Goal: Task Accomplishment & Management: Manage account settings

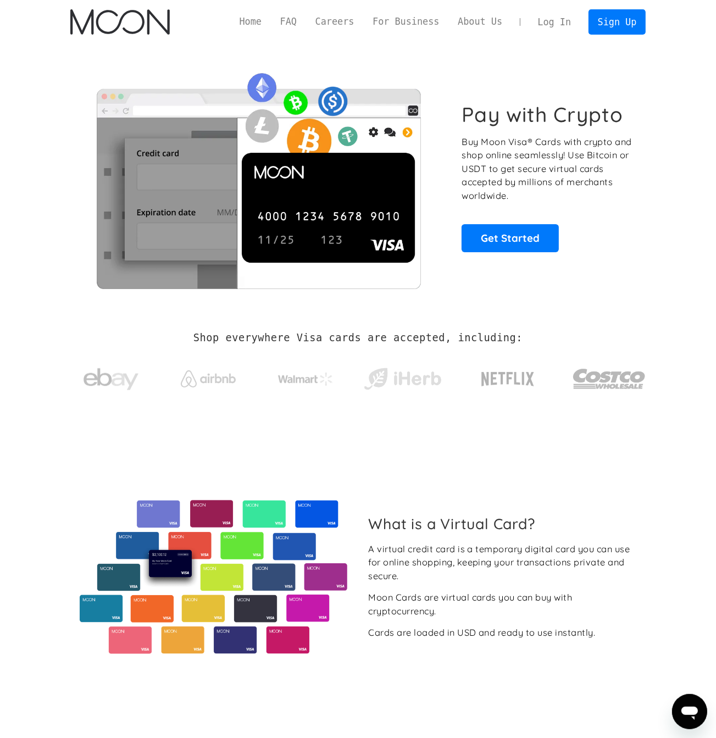
click at [539, 20] on link "Log In" at bounding box center [554, 22] width 52 height 24
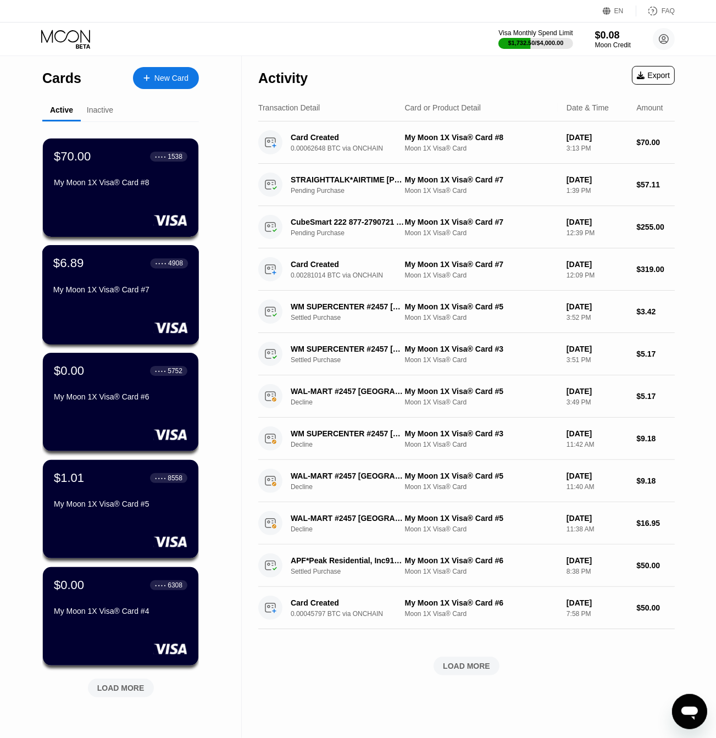
click at [103, 312] on div "$6.89 ● ● ● ● 4908 My Moon 1X Visa® Card #7" at bounding box center [120, 294] width 157 height 99
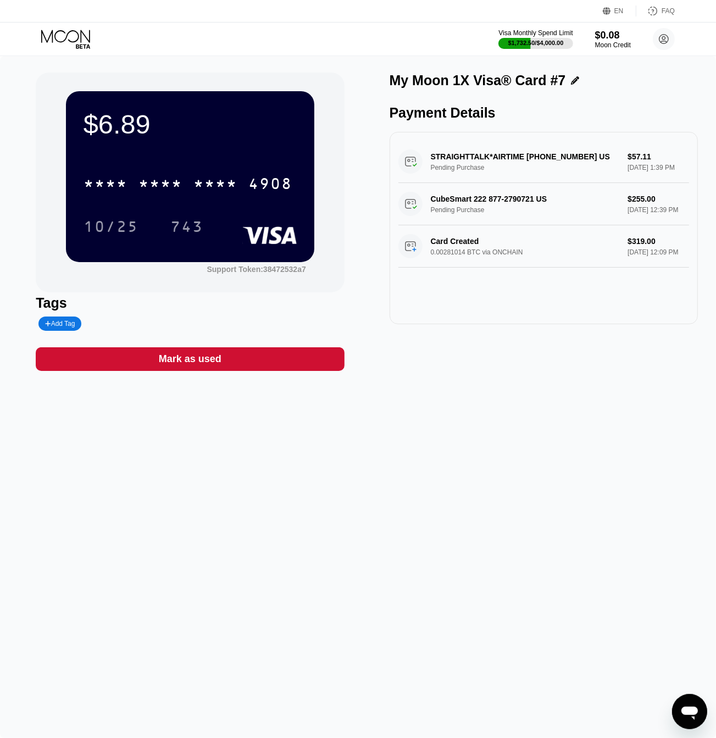
click at [66, 34] on icon at bounding box center [66, 39] width 51 height 19
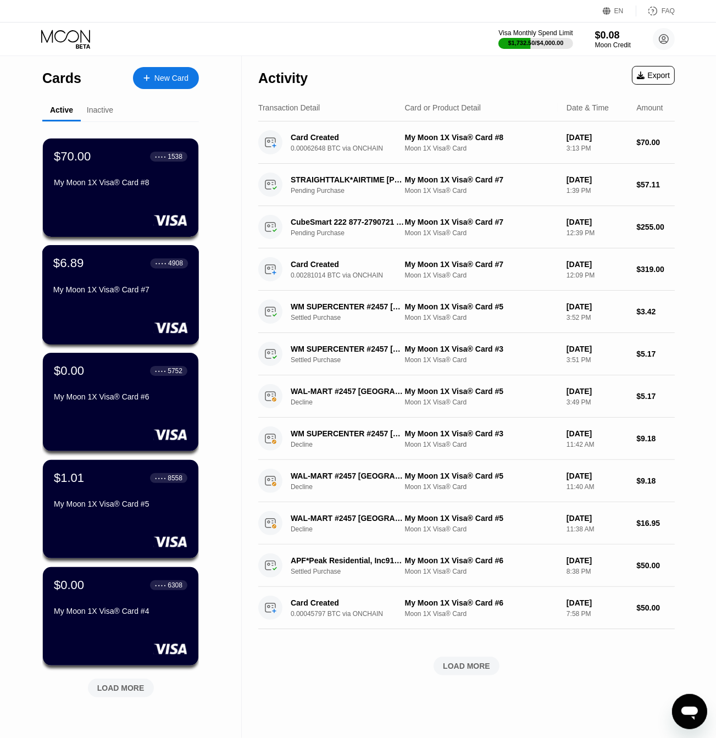
click at [106, 305] on div "$6.89 ● ● ● ● 4908 My Moon 1X Visa® Card #7" at bounding box center [120, 294] width 157 height 99
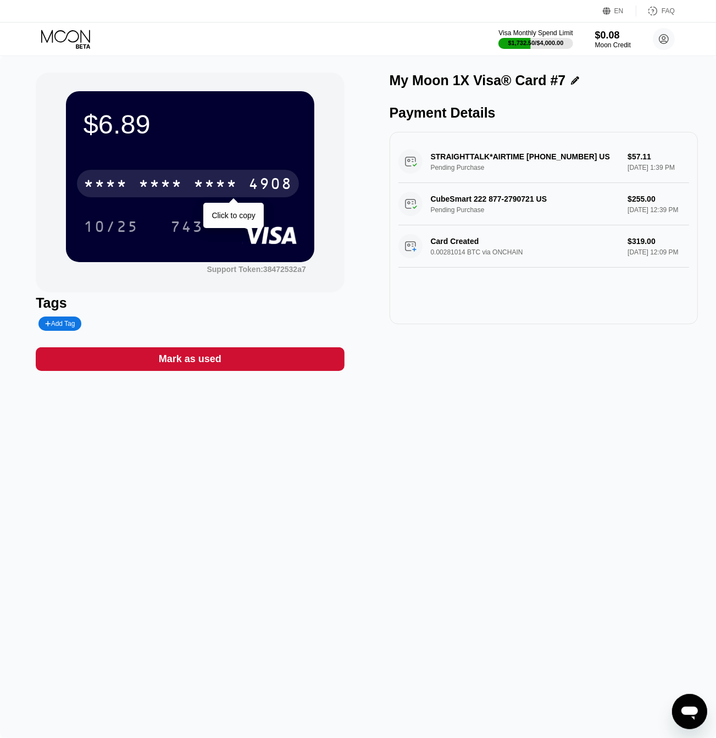
click at [194, 177] on div "* * * *" at bounding box center [215, 185] width 44 height 18
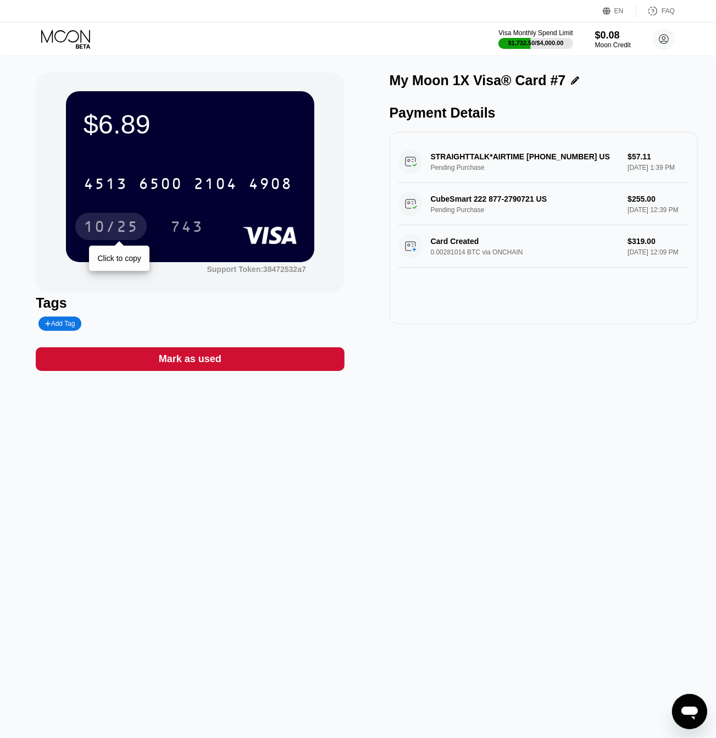
click at [126, 233] on div "10/25" at bounding box center [110, 228] width 55 height 18
click at [187, 220] on div "743" at bounding box center [186, 228] width 33 height 18
click at [73, 49] on div "Visa Monthly Spend Limit $1,732.50 / $4,000.00 $0.08 Moon Credit [PERSON_NAME][…" at bounding box center [358, 39] width 716 height 33
click at [68, 47] on icon at bounding box center [66, 39] width 51 height 19
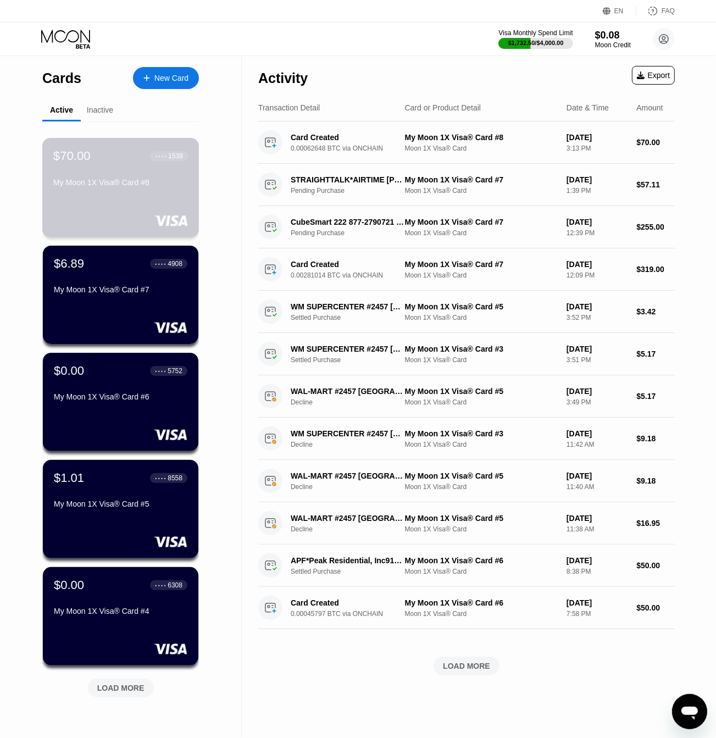
click at [122, 175] on div "$70.00 ● ● ● ● 1538 My Moon 1X Visa® Card #8" at bounding box center [120, 170] width 135 height 42
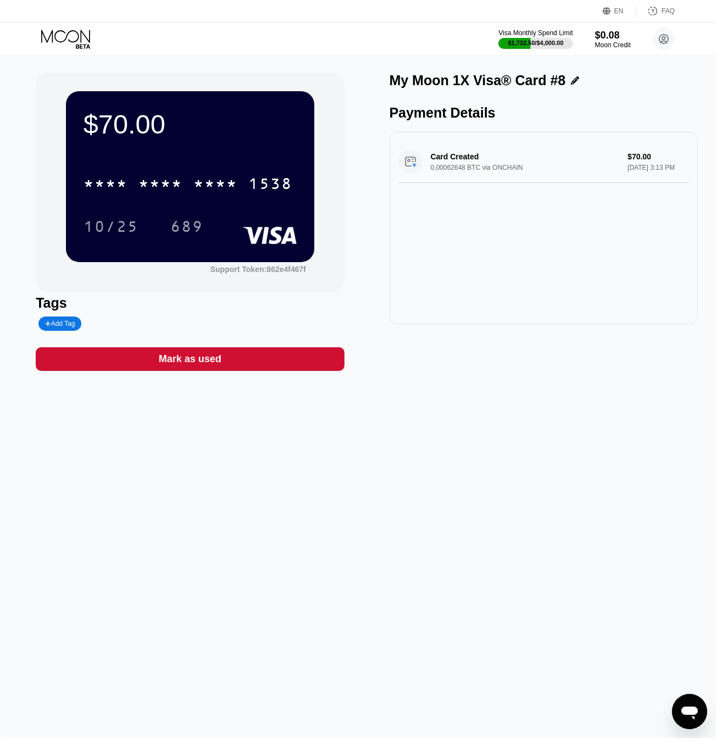
drag, startPoint x: 163, startPoint y: 167, endPoint x: 163, endPoint y: 195, distance: 28.0
click at [163, 172] on div "* * * * * * * * * * * * 1538" at bounding box center [189, 179] width 213 height 37
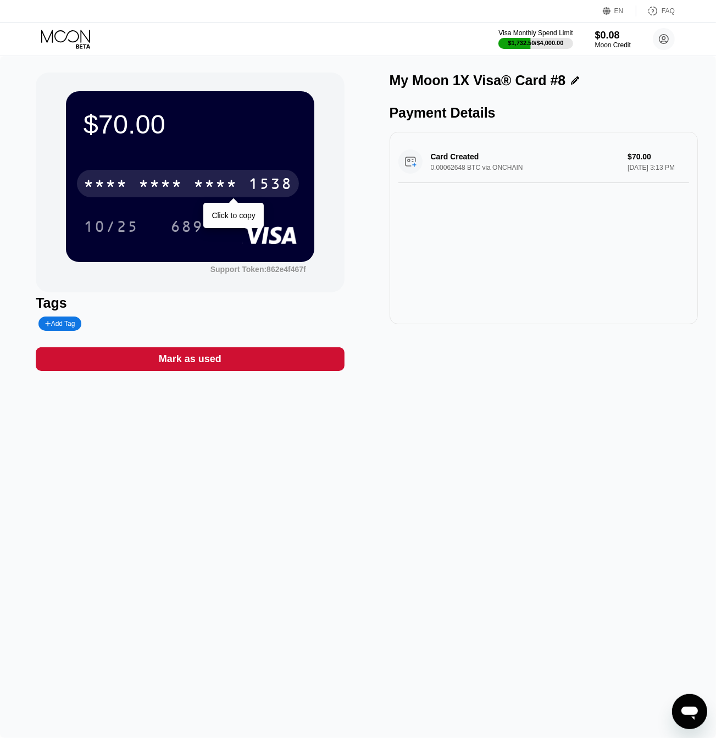
click at [155, 187] on div "* * * *" at bounding box center [160, 185] width 44 height 18
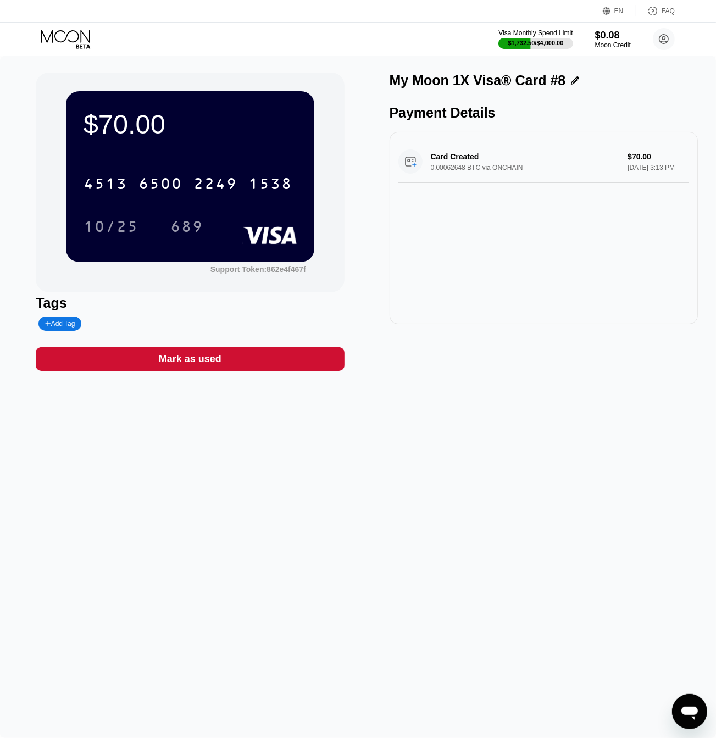
click at [260, 606] on div "$70.00 4513 6500 2249 1538 10/25 689 Support Token: 862e4f467f Tags Add Tag Mar…" at bounding box center [358, 397] width 716 height 682
